Goal: Task Accomplishment & Management: Manage account settings

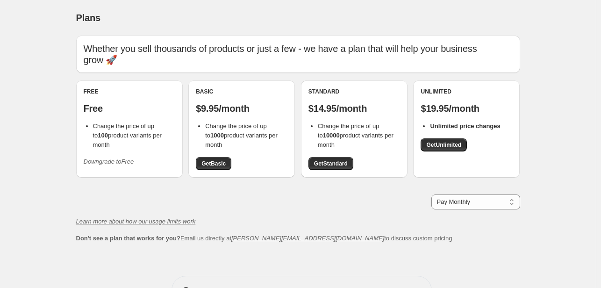
click at [115, 158] on icon "Downgrade to Free" at bounding box center [109, 161] width 50 height 7
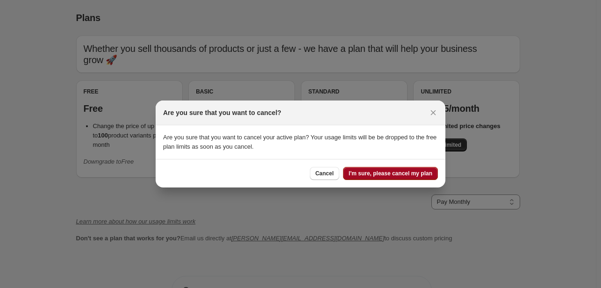
click at [381, 172] on span "I'm sure, please cancel my plan" at bounding box center [391, 173] width 84 height 7
